Goal: Transaction & Acquisition: Download file/media

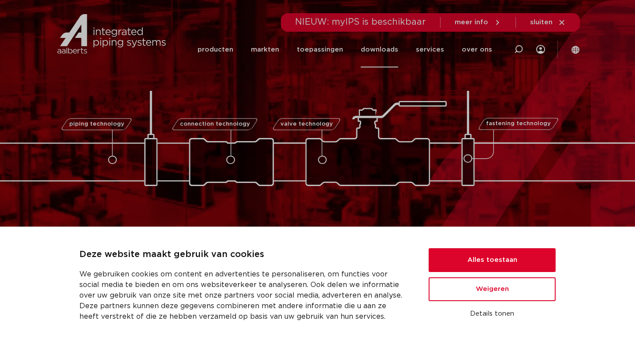
click at [383, 52] on link "downloads" at bounding box center [379, 50] width 37 height 36
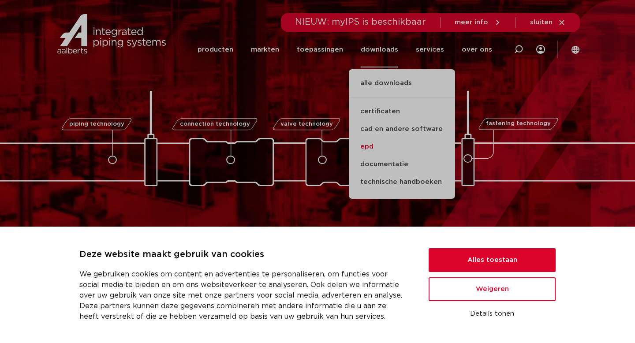
click at [379, 149] on link "epd" at bounding box center [402, 147] width 106 height 18
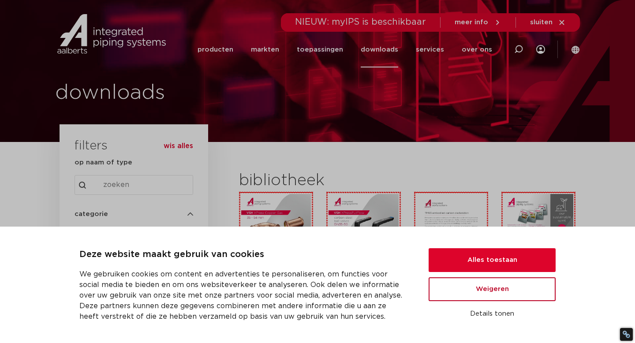
click at [499, 293] on button "Weigeren" at bounding box center [492, 289] width 127 height 24
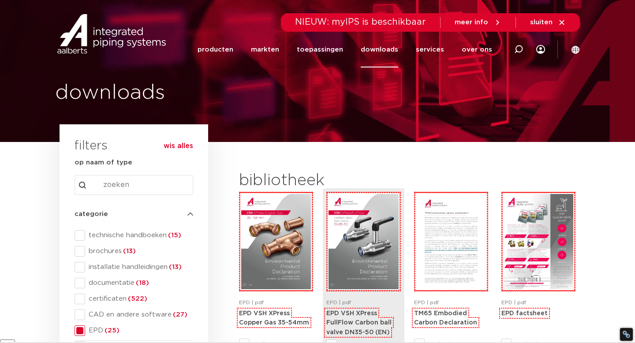
click at [361, 314] on strong "EPD VSH XPress FullFlow Carbon ball valve DN35-50 (EN)" at bounding box center [358, 322] width 65 height 25
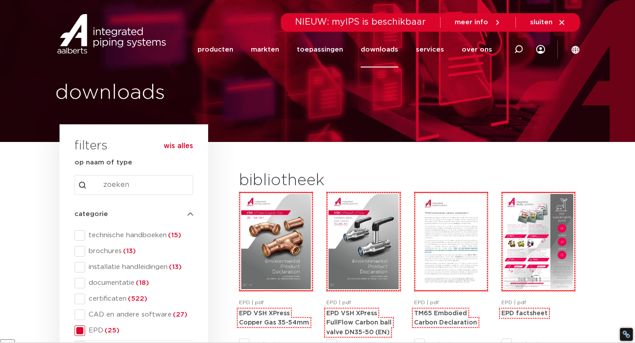
click at [383, 48] on link "downloads" at bounding box center [379, 50] width 37 height 36
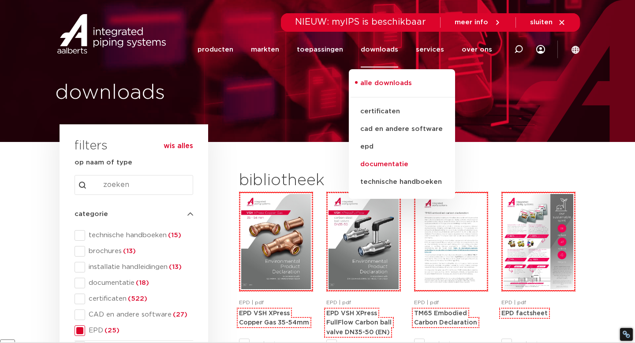
click at [384, 165] on link "documentatie" at bounding box center [402, 165] width 106 height 18
